Goal: Task Accomplishment & Management: Manage account settings

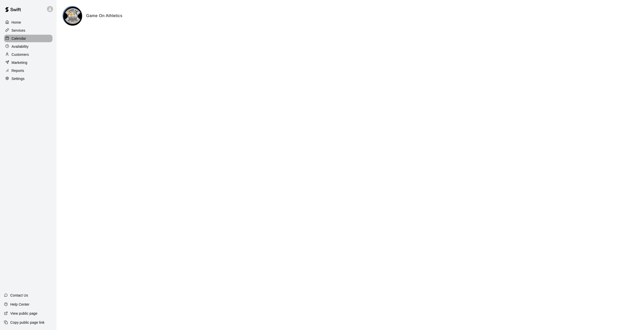
click at [24, 38] on p "Calendar" at bounding box center [19, 38] width 15 height 5
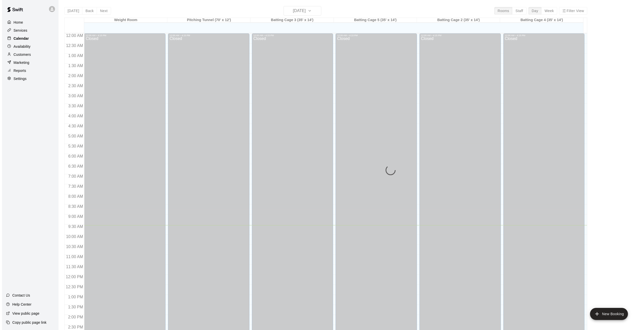
scroll to position [165, 0]
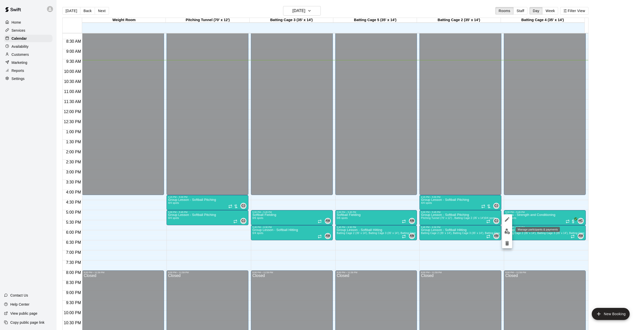
click at [507, 229] on img "edit" at bounding box center [507, 231] width 6 height 6
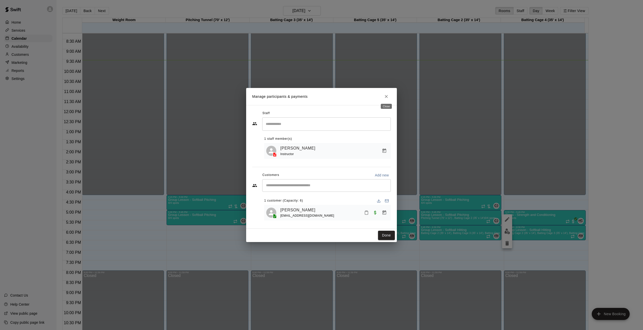
click at [387, 95] on icon "Close" at bounding box center [386, 96] width 3 height 3
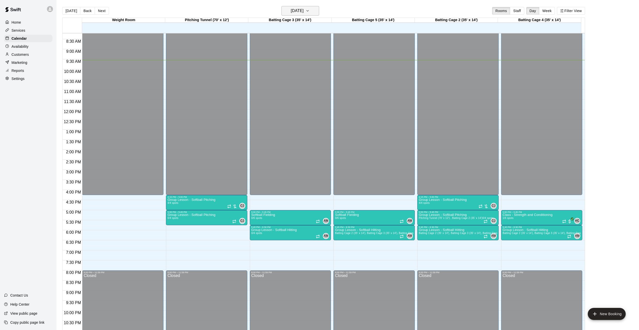
click at [312, 14] on button "[DATE]" at bounding box center [301, 11] width 38 height 10
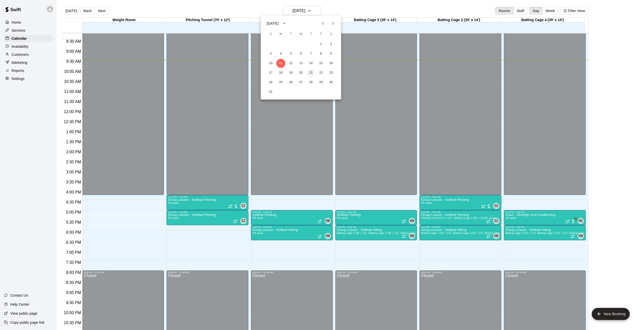
click at [309, 73] on button "21" at bounding box center [310, 72] width 9 height 9
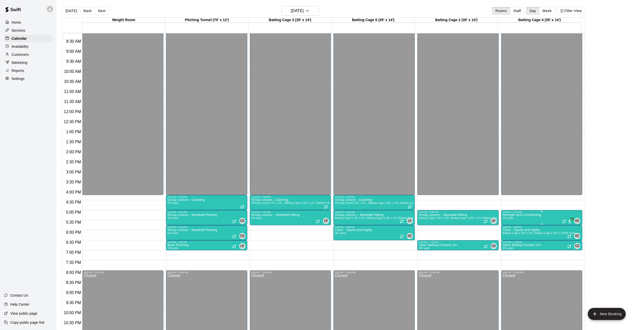
click at [532, 215] on p "Strength and Conditioning" at bounding box center [522, 215] width 39 height 0
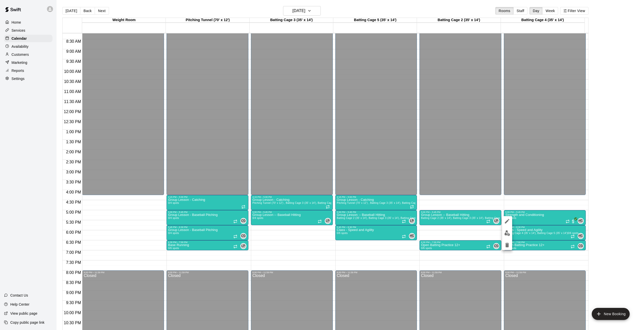
click at [506, 236] on img "edit" at bounding box center [507, 233] width 6 height 6
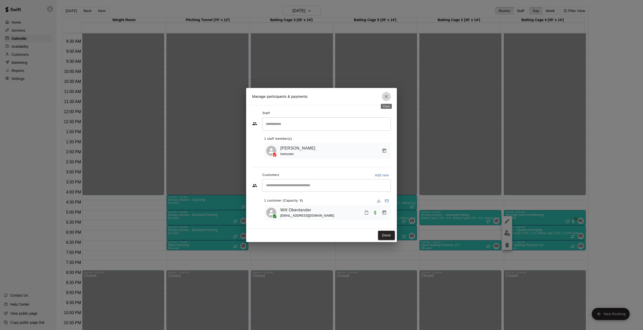
click at [385, 95] on icon "Close" at bounding box center [386, 96] width 5 height 5
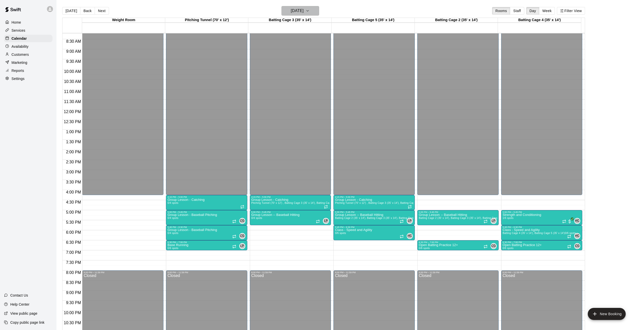
click at [309, 15] on button "[DATE]" at bounding box center [301, 11] width 38 height 10
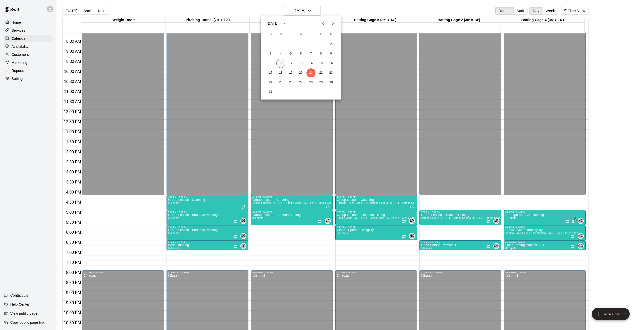
click at [279, 63] on button "11" at bounding box center [280, 63] width 9 height 9
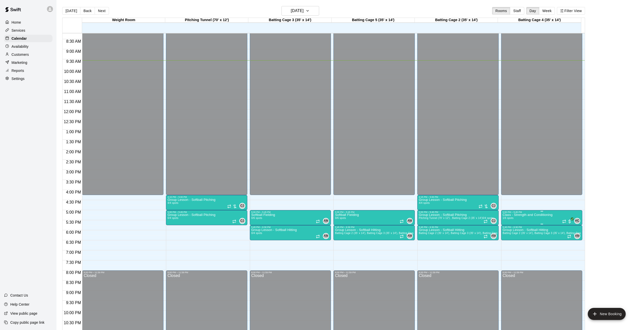
click at [528, 213] on div "5:00 PM – 5:45 PM" at bounding box center [542, 212] width 78 height 3
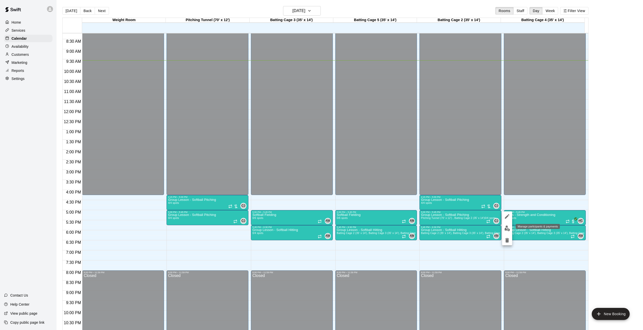
click at [504, 228] on img "edit" at bounding box center [507, 228] width 6 height 6
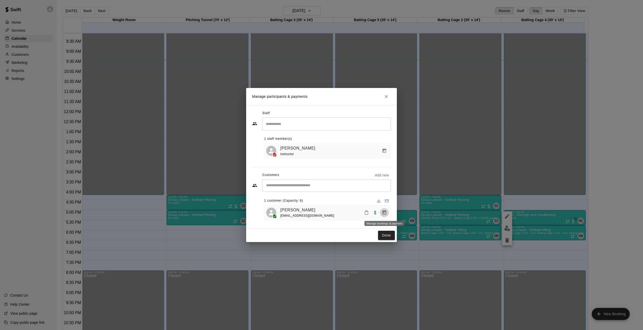
click at [383, 212] on icon "Manage bookings & payment" at bounding box center [385, 212] width 4 height 4
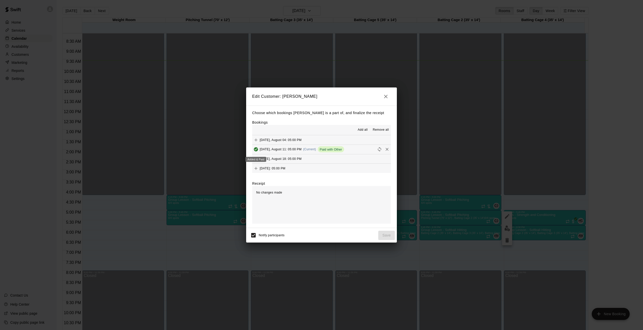
click at [256, 150] on icon "Added & Paid" at bounding box center [256, 149] width 4 height 4
click at [331, 150] on span "Paid with Other" at bounding box center [331, 149] width 26 height 4
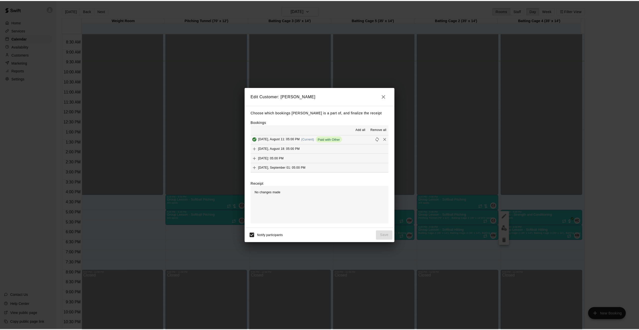
scroll to position [0, 0]
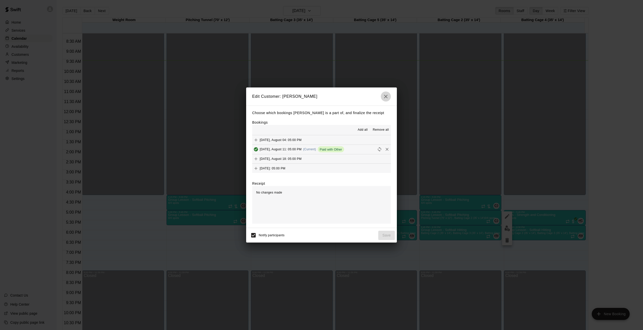
click at [386, 97] on icon "button" at bounding box center [386, 96] width 6 height 6
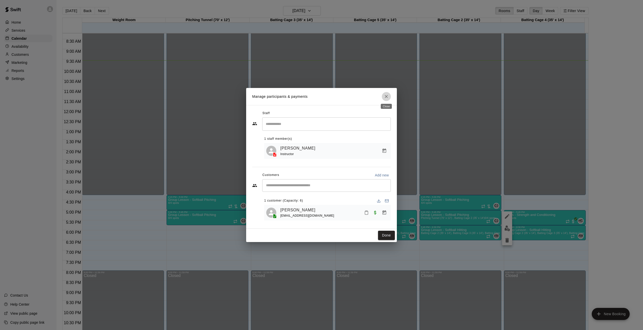
click at [387, 98] on icon "Close" at bounding box center [386, 96] width 5 height 5
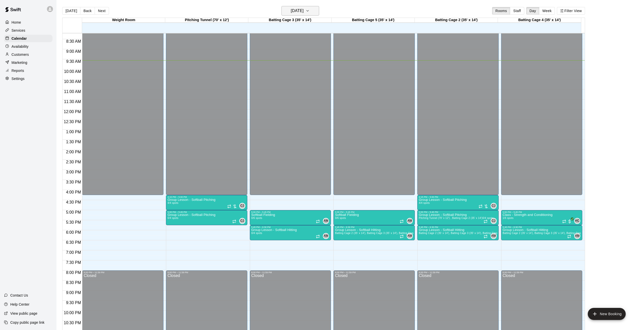
click at [304, 13] on h6 "[DATE]" at bounding box center [297, 10] width 13 height 7
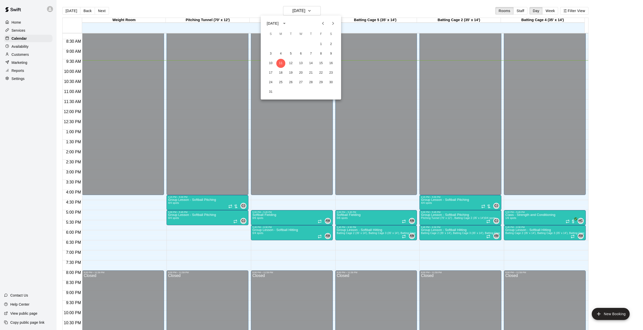
click at [612, 216] on div at bounding box center [321, 165] width 643 height 330
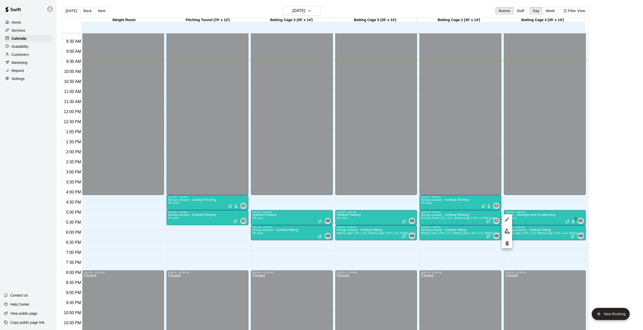
click at [22, 47] on div at bounding box center [321, 165] width 643 height 330
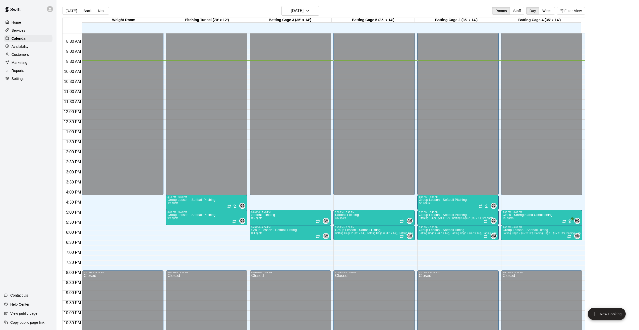
click at [19, 55] on p "Customers" at bounding box center [20, 54] width 17 height 5
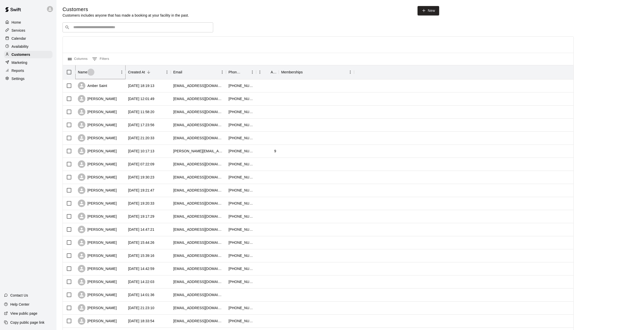
click at [90, 74] on icon "Sort" at bounding box center [91, 72] width 5 height 5
click at [107, 269] on div "[PERSON_NAME]" at bounding box center [97, 269] width 39 height 8
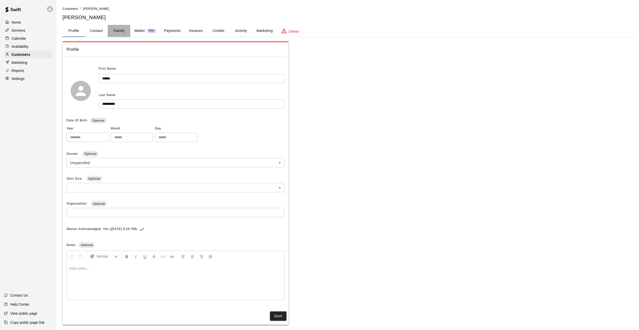
click at [122, 31] on button "Family" at bounding box center [119, 31] width 23 height 12
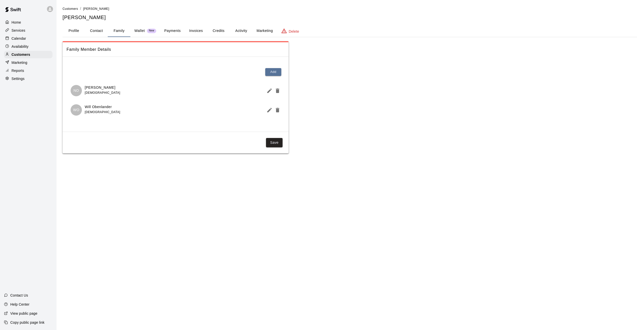
click at [174, 31] on button "Payments" at bounding box center [172, 31] width 24 height 12
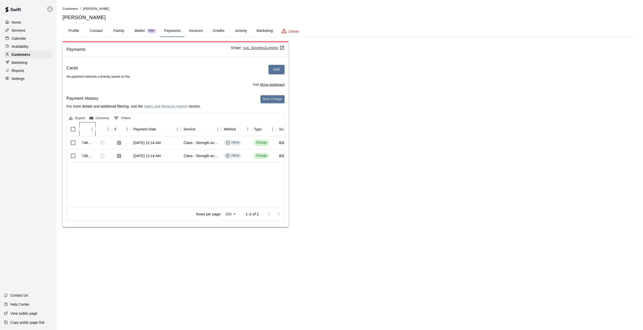
drag, startPoint x: 96, startPoint y: 129, endPoint x: 102, endPoint y: 129, distance: 6.0
click at [102, 129] on div "Id Refund Receipt Payment Date Service Method Type Subtotal Tax Custom Fee Total" at bounding box center [222, 129] width 310 height 14
click at [199, 129] on icon "Sort" at bounding box center [199, 129] width 3 height 3
click at [201, 144] on div "Class - Strength and Conditioning" at bounding box center [201, 142] width 35 height 5
click at [199, 144] on div "Class - Strength and Conditioning" at bounding box center [201, 142] width 35 height 5
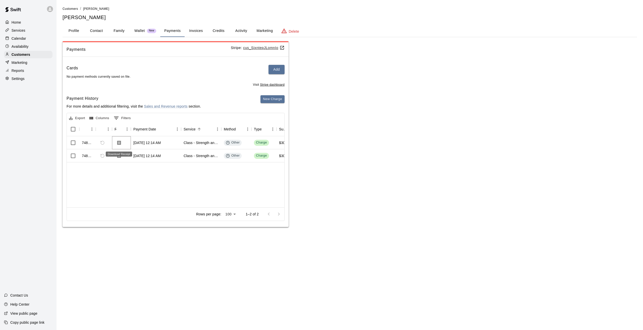
click at [118, 143] on icon "Download Receipt" at bounding box center [119, 142] width 5 height 5
click at [119, 157] on icon "Download Receipt" at bounding box center [119, 155] width 4 height 4
drag, startPoint x: 440, startPoint y: 22, endPoint x: 447, endPoint y: 21, distance: 6.7
click at [441, 22] on div "Customers / [PERSON_NAME] [PERSON_NAME] Profile Contact Family Wallet New Payme…" at bounding box center [350, 116] width 574 height 221
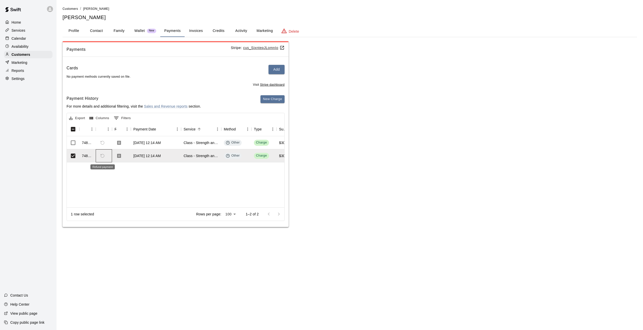
click at [103, 155] on span "Refund payment" at bounding box center [102, 155] width 9 height 9
click at [233, 157] on div "Other" at bounding box center [233, 155] width 14 height 5
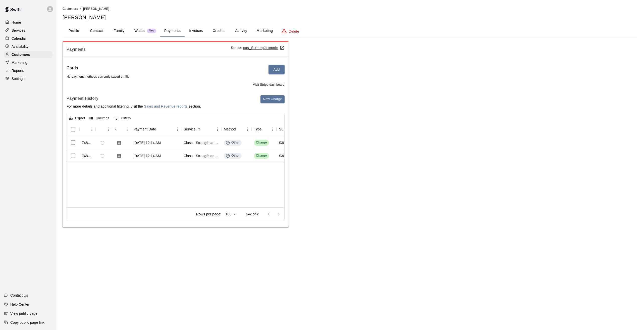
click at [223, 179] on div "748818 [DATE] 12:14 AM Class - Strength and Conditioning Other Charge $30.00 $0…" at bounding box center [405, 171] width 676 height 71
click at [16, 39] on p "Calendar" at bounding box center [19, 38] width 15 height 5
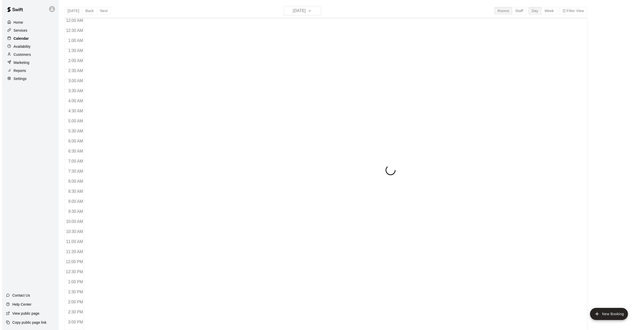
scroll to position [165, 0]
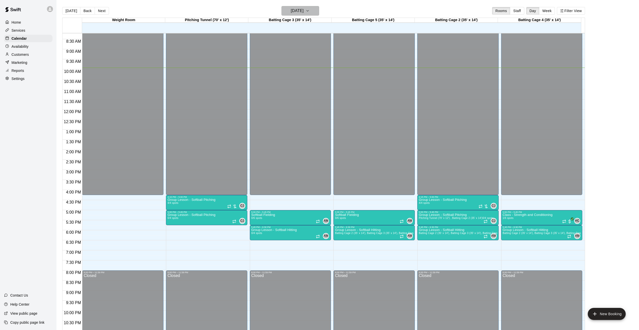
click at [296, 9] on h6 "[DATE]" at bounding box center [297, 10] width 13 height 7
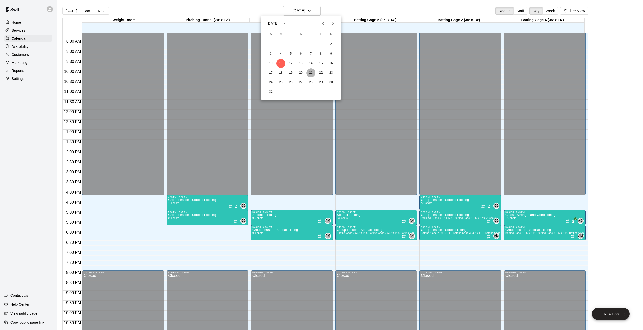
click at [311, 72] on button "21" at bounding box center [310, 72] width 9 height 9
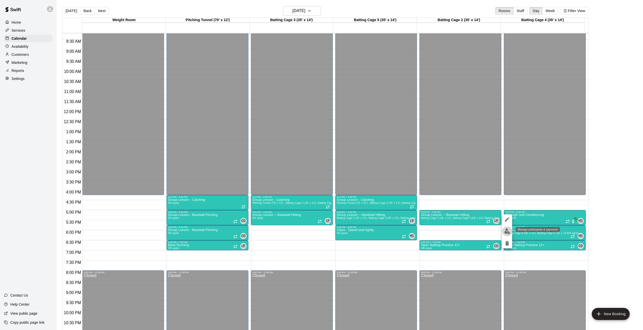
click at [505, 232] on img "edit" at bounding box center [507, 231] width 6 height 6
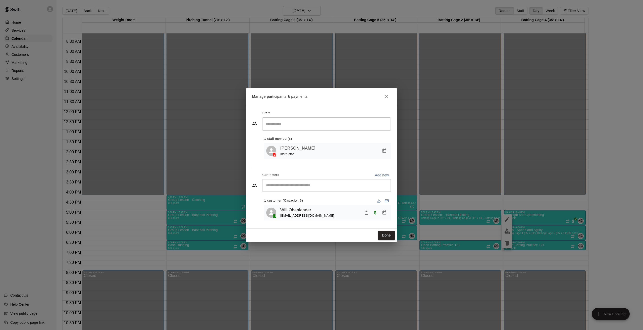
click at [350, 187] on input "Start typing to search customers..." at bounding box center [326, 185] width 124 height 5
type input "*****"
click at [327, 199] on div "[PERSON_NAME] [EMAIL_ADDRESS][DOMAIN_NAME]" at bounding box center [331, 199] width 111 height 11
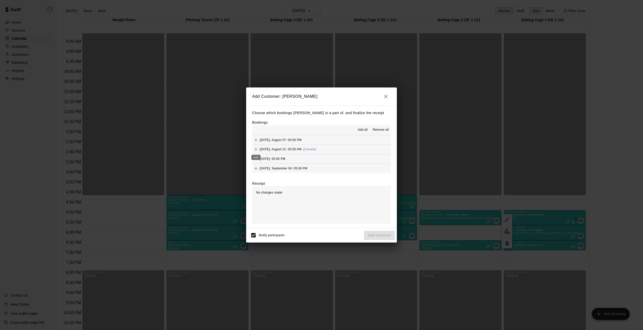
click at [257, 149] on icon "Add" at bounding box center [255, 149] width 5 height 5
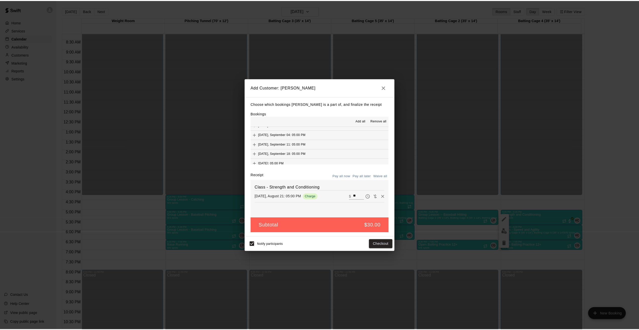
scroll to position [0, 0]
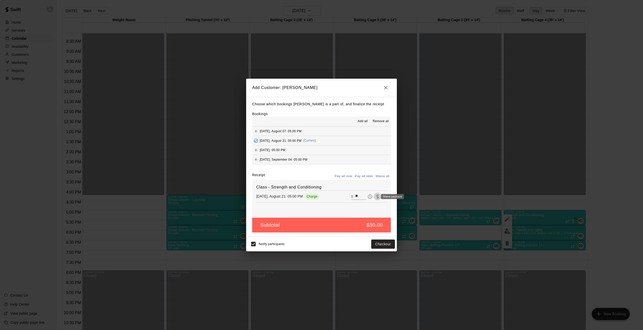
click at [375, 195] on icon "Waive payment" at bounding box center [377, 196] width 5 height 5
type input "*"
click at [378, 245] on button "Add customer" at bounding box center [379, 243] width 31 height 9
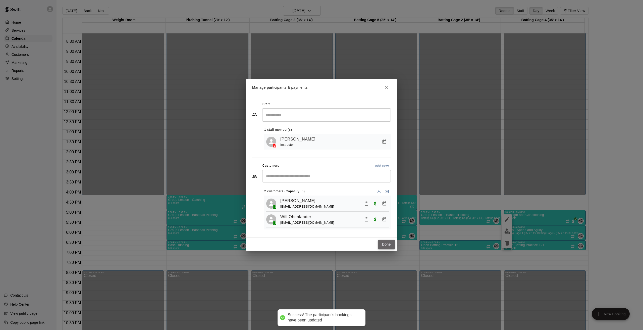
click at [391, 245] on button "Done" at bounding box center [386, 244] width 17 height 9
